Goal: Task Accomplishment & Management: Manage account settings

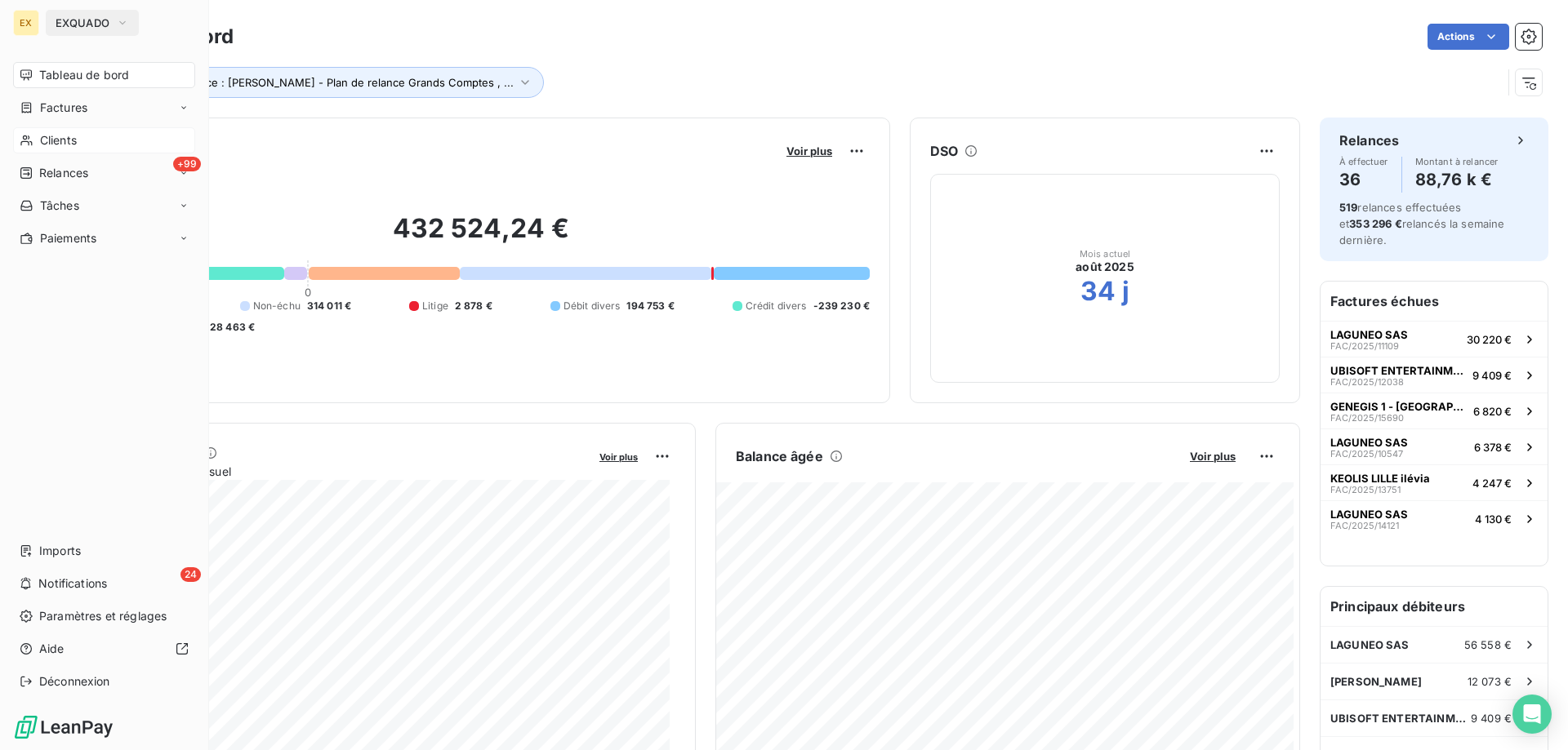
click at [38, 136] on div "Clients" at bounding box center [104, 140] width 182 height 26
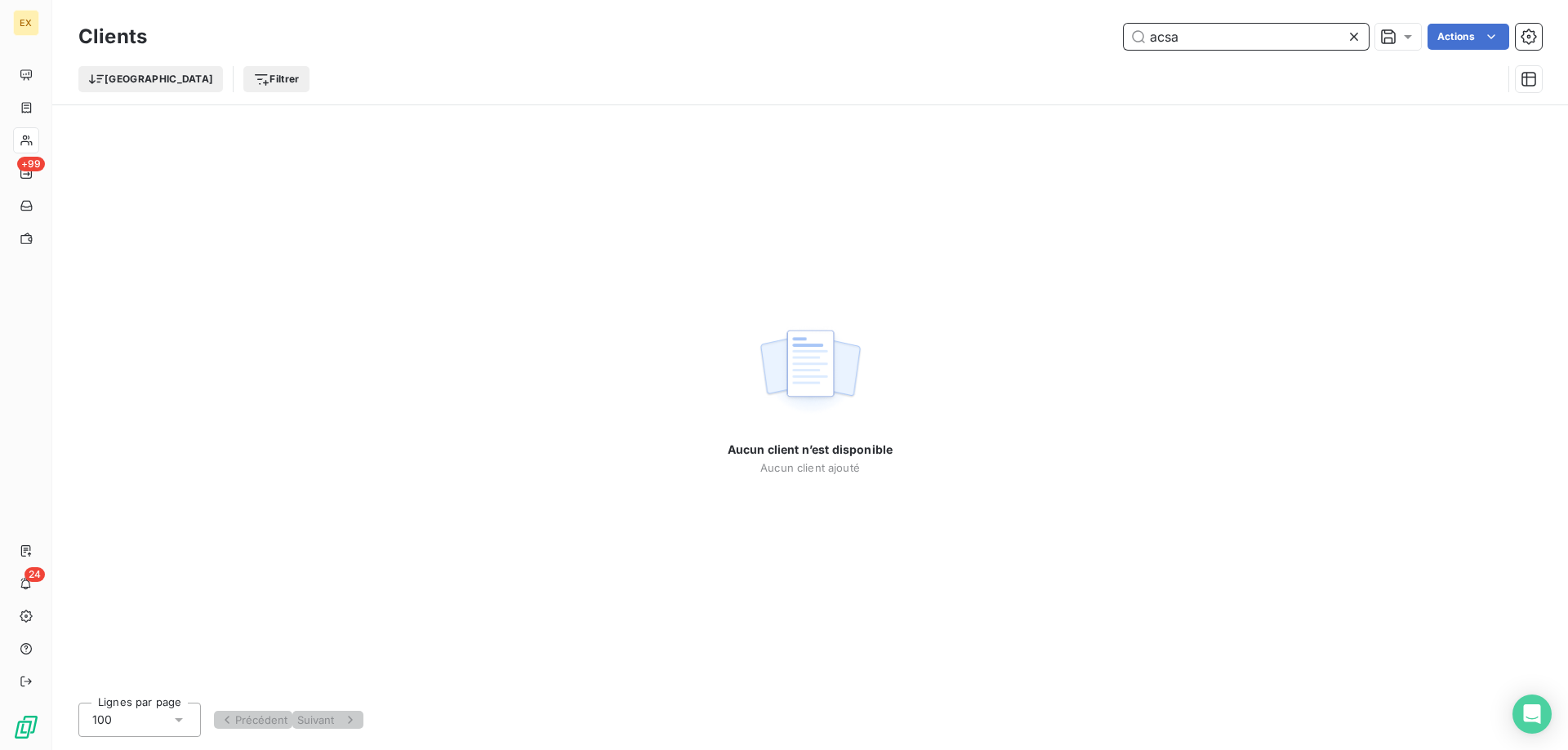
drag, startPoint x: 1191, startPoint y: 34, endPoint x: 1025, endPoint y: 20, distance: 166.6
click at [1027, 18] on div "Clients acsa Actions Trier Filtrer" at bounding box center [809, 52] width 1515 height 104
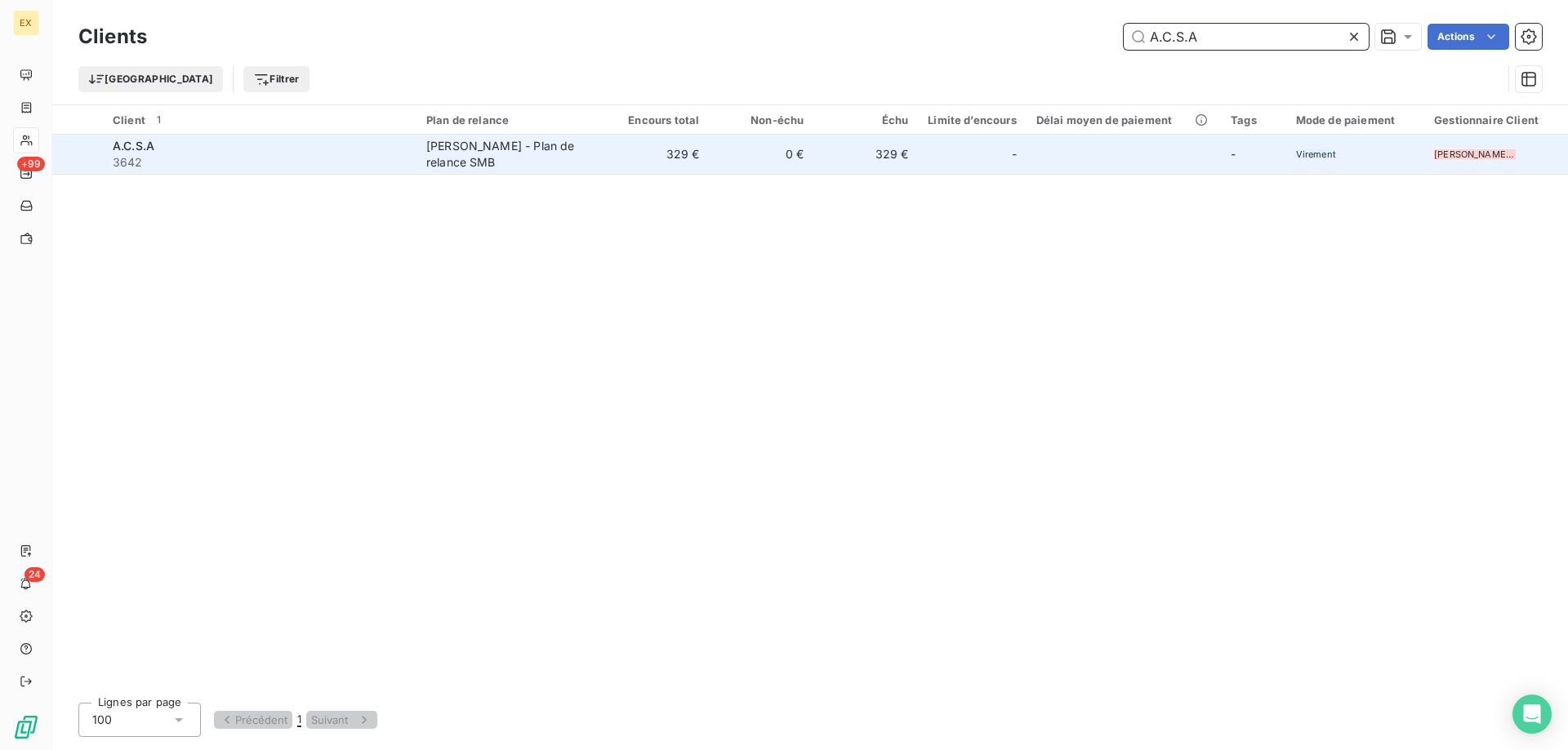
type input "A.C.S.A"
click at [200, 154] on span "3642" at bounding box center [259, 162] width 294 height 17
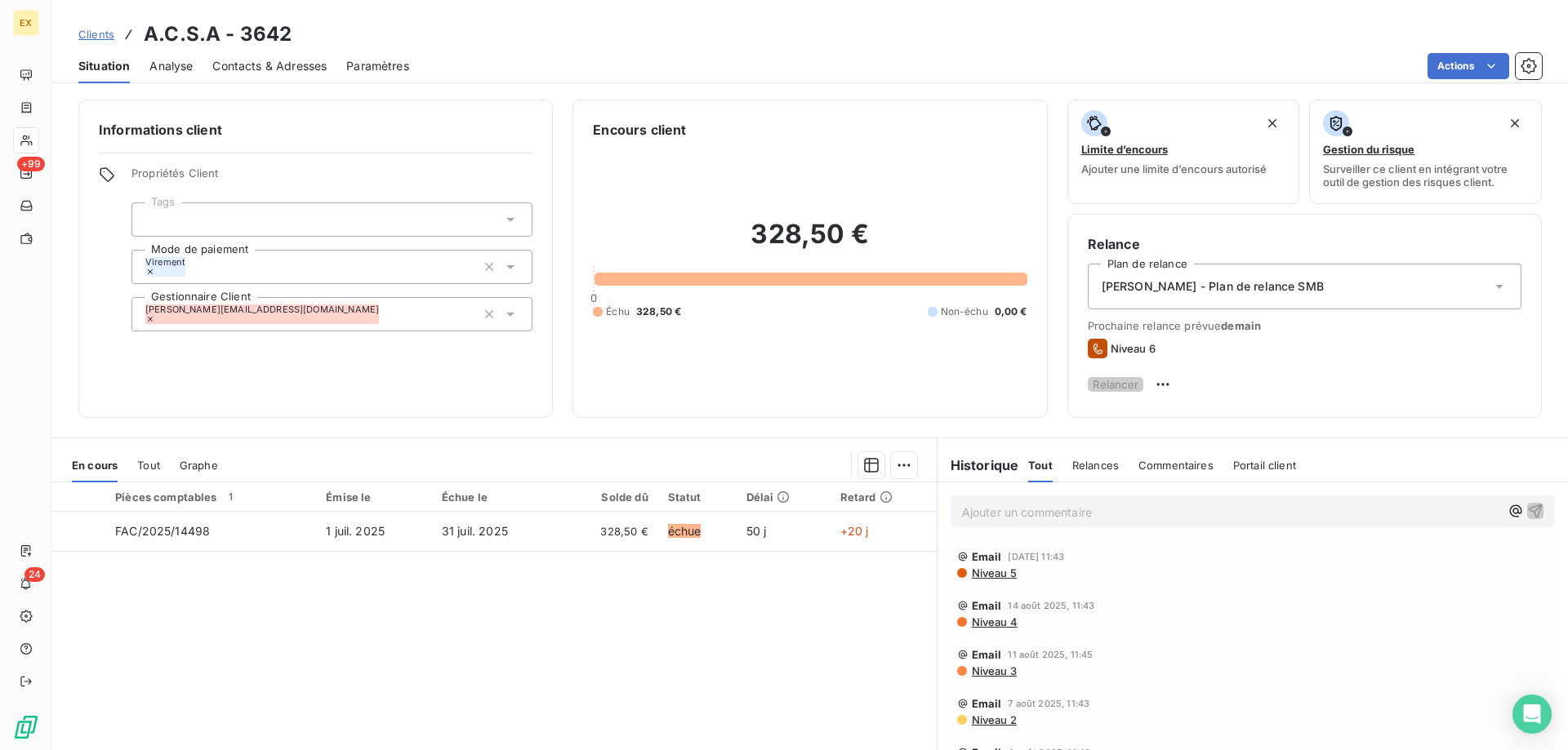
click at [1005, 521] on p "Ajouter un commentaire ﻿" at bounding box center [1231, 512] width 539 height 20
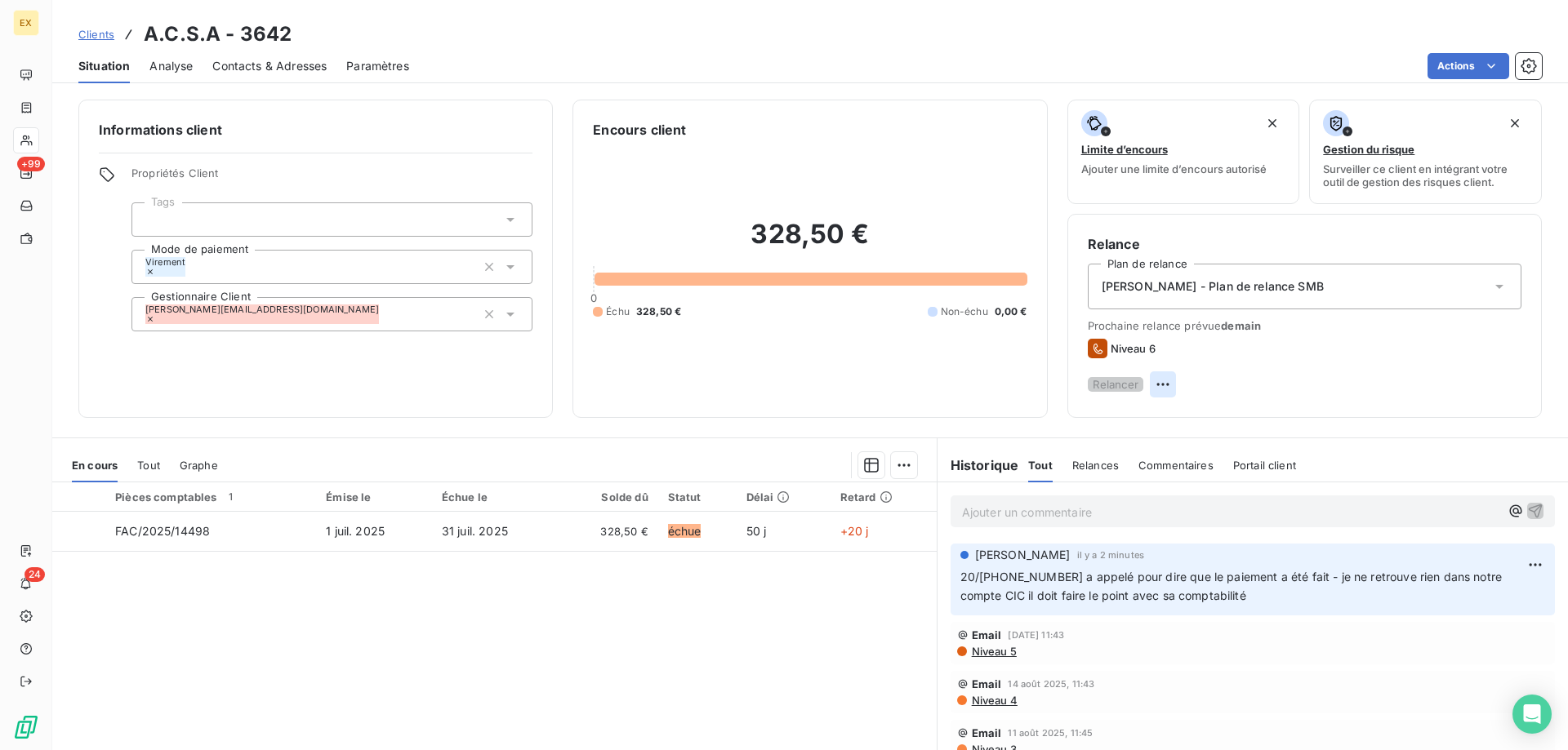
click at [1496, 381] on html "EX +99 24 Clients A.C.S.A - 3642 Situation Analyse Contacts & Adresses Paramètr…" at bounding box center [784, 375] width 1568 height 750
click at [1471, 416] on div "Replanifier cette action" at bounding box center [1429, 424] width 146 height 26
select select "7"
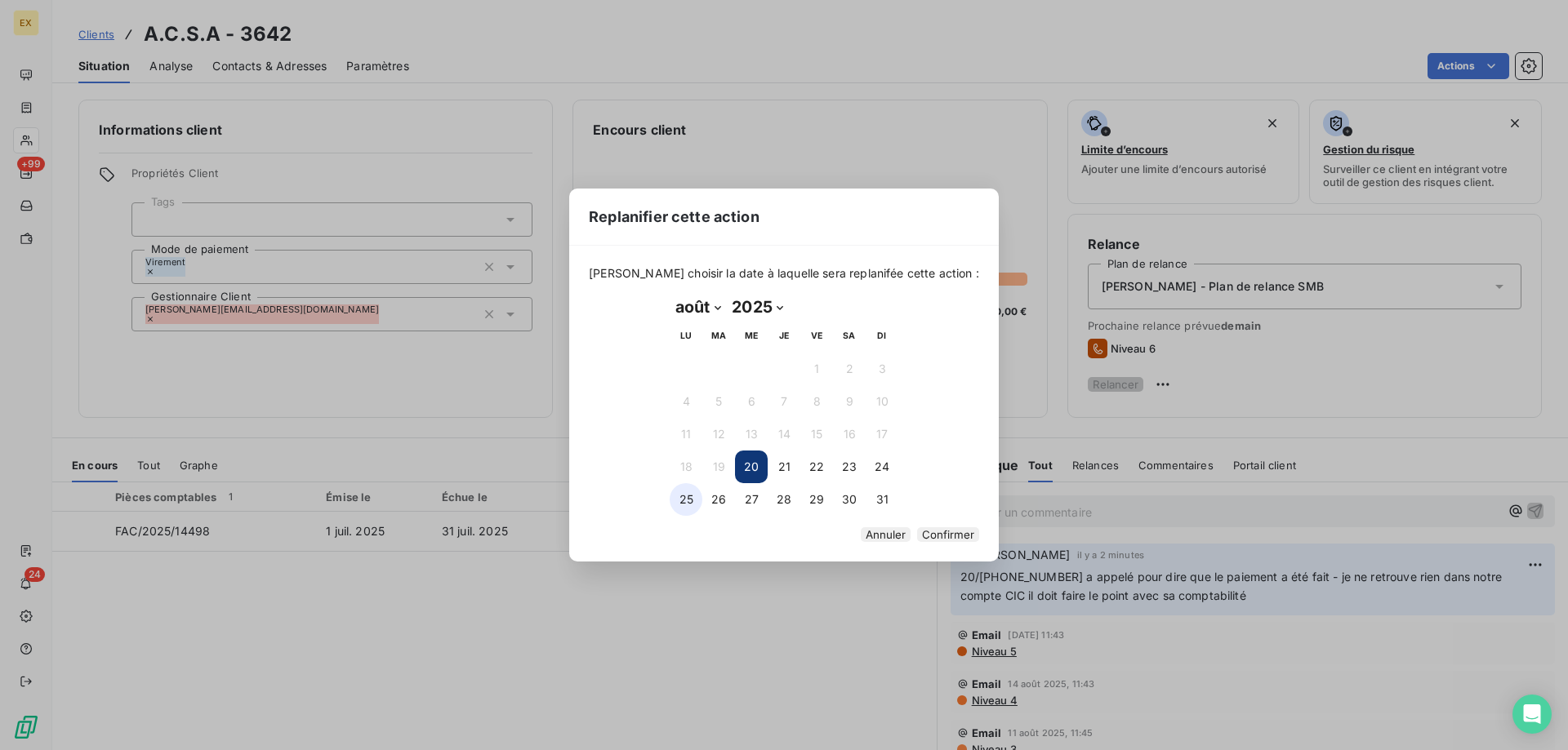
click at [673, 486] on button "25" at bounding box center [686, 499] width 33 height 33
click at [917, 533] on button "Confirmer" at bounding box center [948, 535] width 62 height 15
